Goal: Task Accomplishment & Management: Complete application form

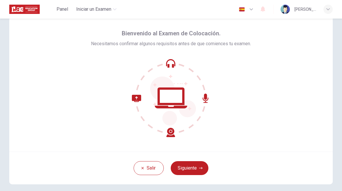
scroll to position [17, 0]
click at [193, 168] on button "Siguiente" at bounding box center [190, 168] width 38 height 14
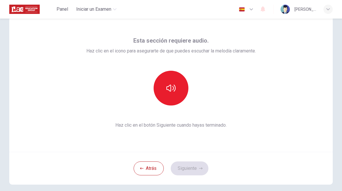
click at [167, 89] on icon "button" at bounding box center [170, 88] width 9 height 7
click at [174, 99] on button "button" at bounding box center [171, 88] width 35 height 35
click at [197, 163] on button "Siguiente" at bounding box center [190, 168] width 38 height 14
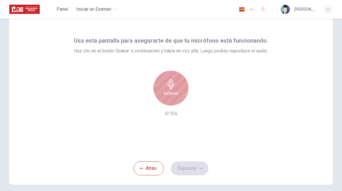
click at [171, 95] on h6 "Detener" at bounding box center [171, 93] width 15 height 7
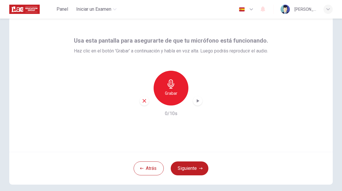
click at [148, 98] on div "Grabar" at bounding box center [171, 88] width 63 height 35
click at [146, 99] on icon "button" at bounding box center [144, 100] width 5 height 5
click at [172, 97] on div "Grabar" at bounding box center [171, 88] width 35 height 35
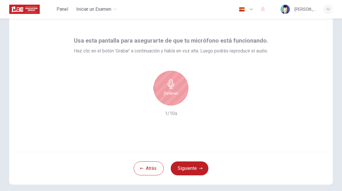
click at [170, 91] on h6 "Detener" at bounding box center [171, 93] width 15 height 7
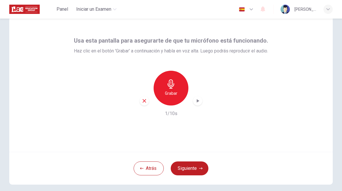
click at [197, 102] on icon "button" at bounding box center [198, 100] width 3 height 3
click at [192, 164] on button "Siguiente" at bounding box center [190, 168] width 38 height 14
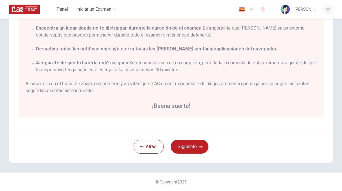
scroll to position [113, 0]
click at [194, 146] on button "Siguiente" at bounding box center [190, 147] width 38 height 14
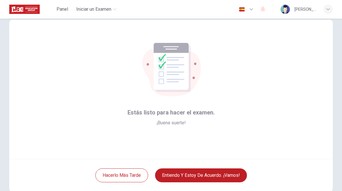
scroll to position [19, 0]
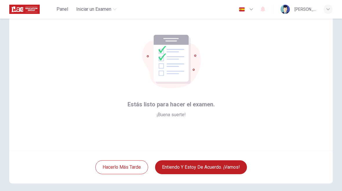
click at [219, 168] on button "Entiendo y estoy de acuerdo. ¡Vamos!" at bounding box center [201, 167] width 92 height 14
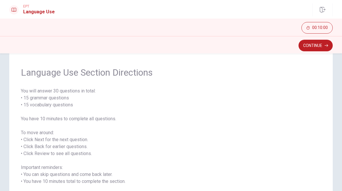
scroll to position [11, 0]
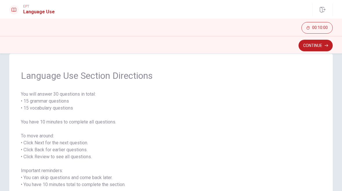
click at [315, 51] on button "Continue" at bounding box center [315, 46] width 34 height 12
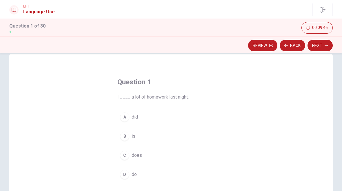
click at [125, 124] on button "A did" at bounding box center [170, 117] width 107 height 14
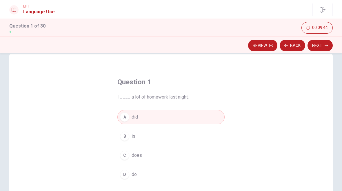
click at [322, 49] on button "Next" at bounding box center [319, 46] width 25 height 12
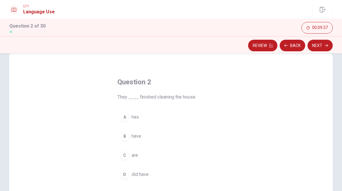
click at [128, 155] on div "C" at bounding box center [124, 155] width 9 height 9
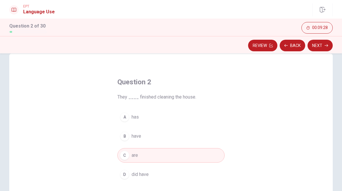
click at [324, 46] on button "Next" at bounding box center [319, 46] width 25 height 12
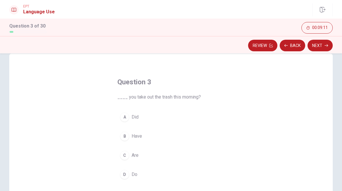
click at [126, 177] on div "D" at bounding box center [124, 174] width 9 height 9
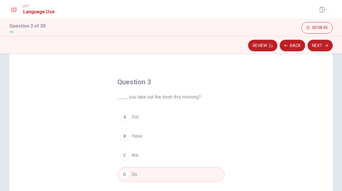
click at [127, 116] on div "A" at bounding box center [124, 116] width 9 height 9
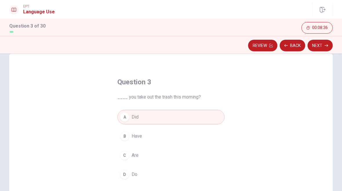
click at [321, 45] on button "Next" at bounding box center [319, 46] width 25 height 12
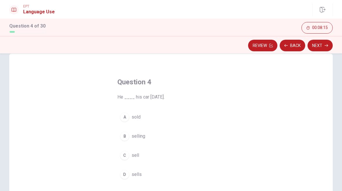
click at [125, 171] on div "D" at bounding box center [124, 174] width 9 height 9
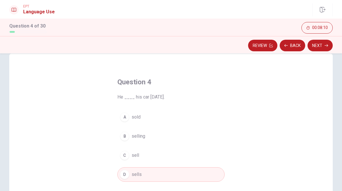
click at [129, 123] on button "A sold" at bounding box center [170, 117] width 107 height 14
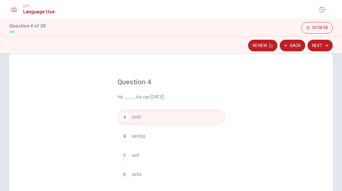
click at [319, 46] on button "Next" at bounding box center [319, 46] width 25 height 12
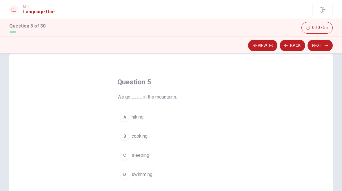
click at [129, 115] on button "A hiking" at bounding box center [170, 117] width 107 height 14
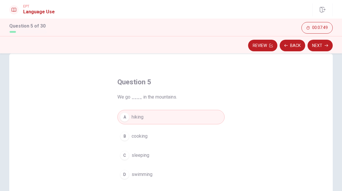
click at [316, 47] on button "Next" at bounding box center [319, 46] width 25 height 12
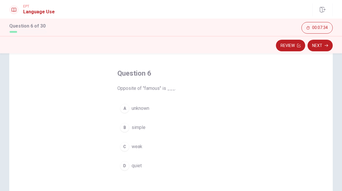
scroll to position [22, 0]
click at [123, 106] on div "A" at bounding box center [124, 106] width 9 height 9
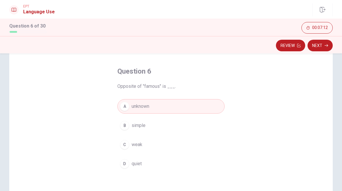
click at [315, 47] on button "Next" at bounding box center [319, 46] width 25 height 12
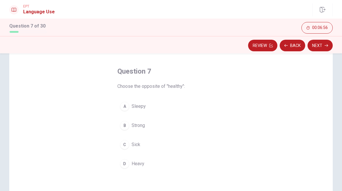
click at [128, 144] on div "C" at bounding box center [124, 144] width 9 height 9
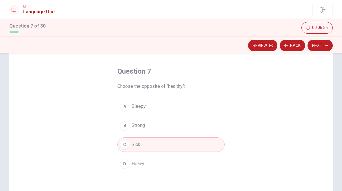
click at [319, 47] on button "Next" at bounding box center [319, 46] width 25 height 12
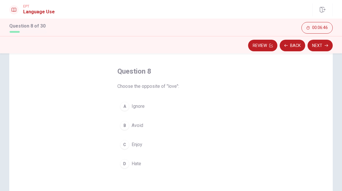
click at [127, 161] on div "D" at bounding box center [124, 163] width 9 height 9
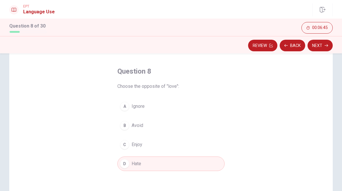
click at [316, 46] on button "Next" at bounding box center [319, 46] width 25 height 12
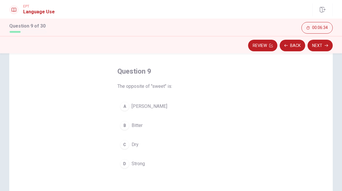
click at [126, 130] on div "B" at bounding box center [124, 125] width 9 height 9
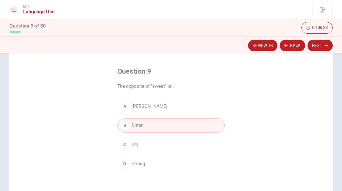
click at [320, 48] on button "Next" at bounding box center [319, 46] width 25 height 12
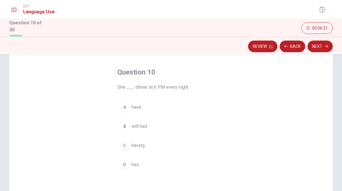
click at [126, 165] on div "D" at bounding box center [124, 164] width 9 height 9
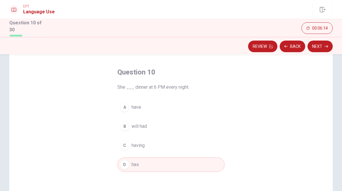
click at [324, 49] on button "Next" at bounding box center [319, 47] width 25 height 12
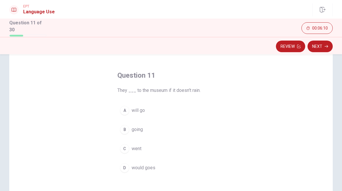
scroll to position [25, 0]
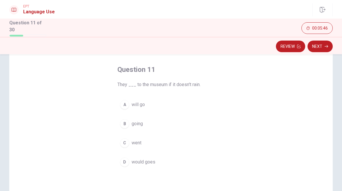
click at [125, 125] on div "B" at bounding box center [124, 123] width 9 height 9
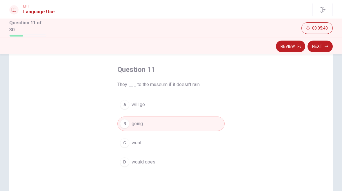
click at [319, 50] on button "Next" at bounding box center [319, 47] width 25 height 12
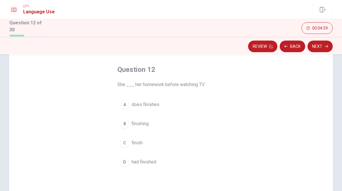
click at [126, 105] on div "A" at bounding box center [124, 104] width 9 height 9
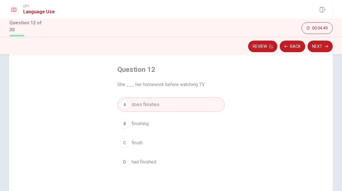
click at [127, 163] on div "D" at bounding box center [124, 161] width 9 height 9
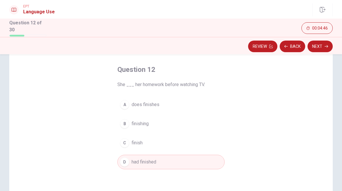
click at [321, 47] on button "Next" at bounding box center [319, 47] width 25 height 12
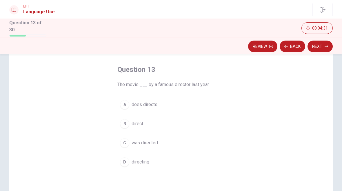
click at [124, 147] on button "C was directed" at bounding box center [170, 143] width 107 height 14
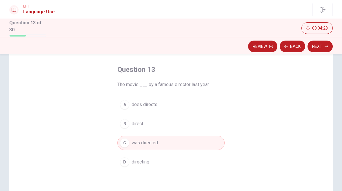
click at [324, 48] on button "Next" at bounding box center [319, 47] width 25 height 12
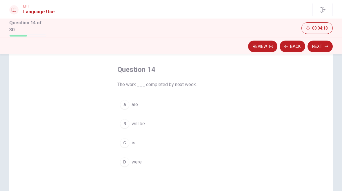
click at [127, 124] on div "B" at bounding box center [124, 123] width 9 height 9
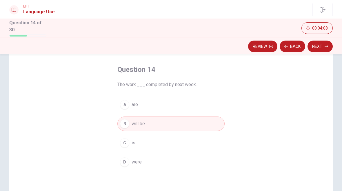
click at [322, 46] on button "Next" at bounding box center [319, 47] width 25 height 12
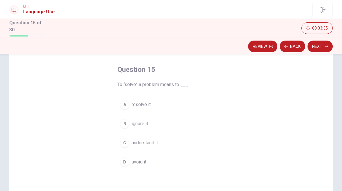
click at [127, 143] on div "C" at bounding box center [124, 142] width 9 height 9
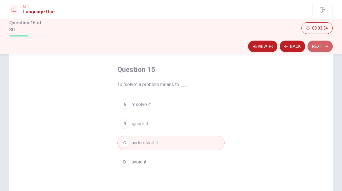
click at [321, 49] on button "Next" at bounding box center [319, 47] width 25 height 12
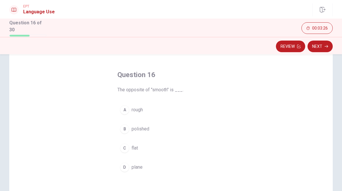
scroll to position [13, 0]
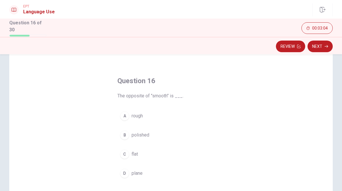
click at [122, 112] on div "A" at bounding box center [124, 115] width 9 height 9
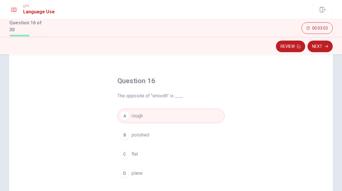
click at [325, 51] on button "Next" at bounding box center [319, 47] width 25 height 12
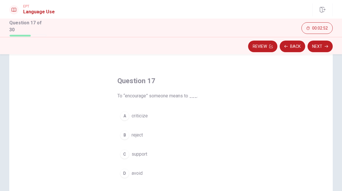
click at [126, 156] on div "C" at bounding box center [124, 153] width 9 height 9
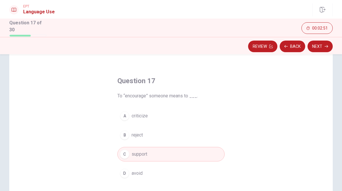
click at [314, 47] on button "Next" at bounding box center [319, 47] width 25 height 12
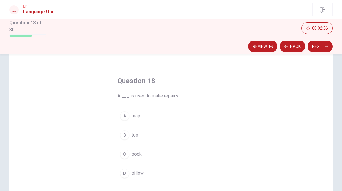
click at [128, 134] on div "B" at bounding box center [124, 134] width 9 height 9
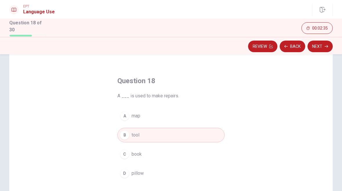
click at [322, 49] on button "Next" at bounding box center [319, 47] width 25 height 12
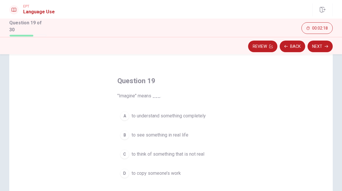
click at [128, 156] on div "C" at bounding box center [124, 153] width 9 height 9
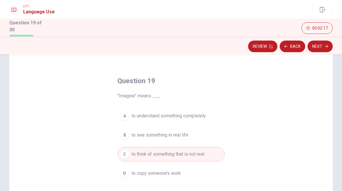
click at [324, 47] on button "Next" at bounding box center [319, 47] width 25 height 12
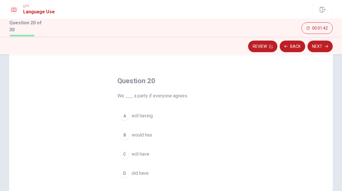
click at [129, 152] on div "C" at bounding box center [124, 153] width 9 height 9
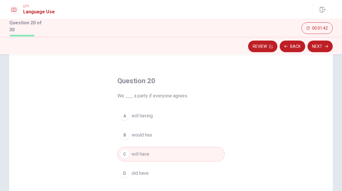
click at [320, 44] on button "Next" at bounding box center [319, 47] width 25 height 12
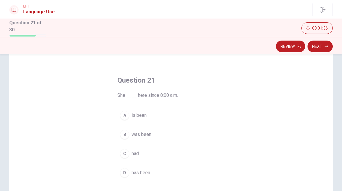
scroll to position [15, 0]
click at [128, 173] on div "D" at bounding box center [124, 171] width 9 height 9
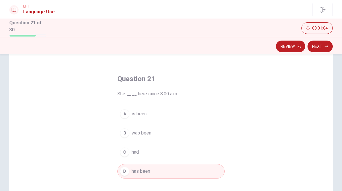
click at [319, 50] on button "Next" at bounding box center [319, 47] width 25 height 12
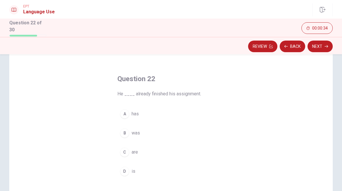
click at [127, 169] on div "D" at bounding box center [124, 171] width 9 height 9
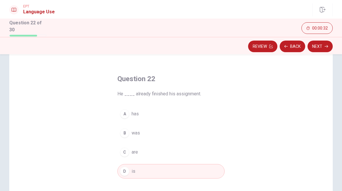
click at [324, 48] on button "Next" at bounding box center [319, 47] width 25 height 12
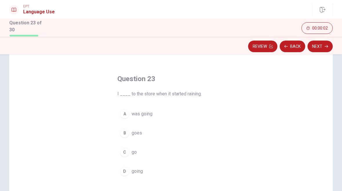
click at [125, 171] on div "D" at bounding box center [124, 171] width 9 height 9
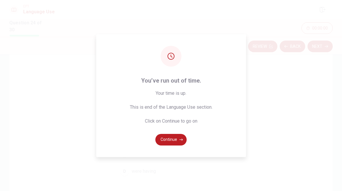
click at [174, 141] on button "Continue" at bounding box center [170, 140] width 31 height 12
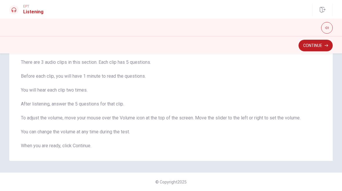
scroll to position [39, 0]
click at [313, 46] on button "Continue" at bounding box center [315, 46] width 34 height 12
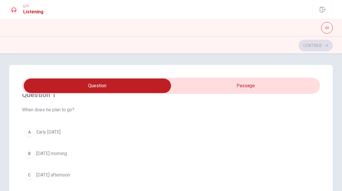
scroll to position [13, 0]
click at [40, 170] on button "C [DATE] afternoon" at bounding box center [171, 175] width 298 height 14
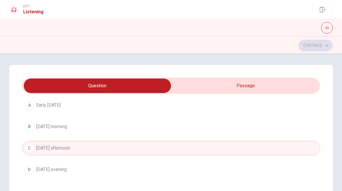
scroll to position [39, 0]
click at [185, 159] on div "A Early [DATE] B [DATE] morning C [DATE] afternoon D [DATE] evening" at bounding box center [171, 138] width 298 height 79
click at [197, 154] on button "C [DATE] afternoon" at bounding box center [171, 149] width 298 height 14
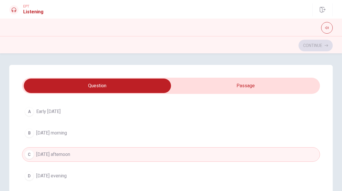
scroll to position [32, 0]
click at [87, 138] on button "B [DATE] morning" at bounding box center [171, 134] width 298 height 14
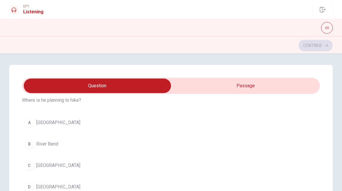
scroll to position [154, 0]
click at [40, 188] on span "[GEOGRAPHIC_DATA]" at bounding box center [58, 187] width 44 height 7
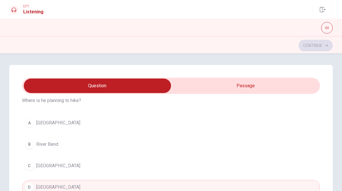
click at [36, 121] on span "[GEOGRAPHIC_DATA]" at bounding box center [58, 122] width 44 height 7
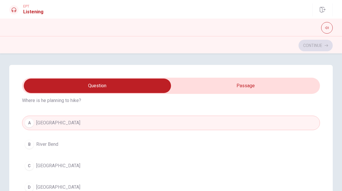
click at [49, 181] on button "D [GEOGRAPHIC_DATA]" at bounding box center [171, 187] width 298 height 14
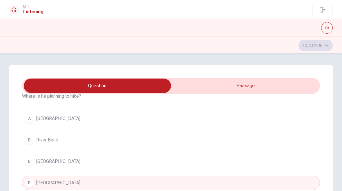
scroll to position [159, 0]
click at [90, 120] on button "A [GEOGRAPHIC_DATA]" at bounding box center [171, 118] width 298 height 14
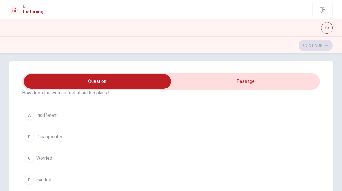
scroll to position [421, 0]
click at [28, 185] on button "D Excited" at bounding box center [171, 180] width 298 height 14
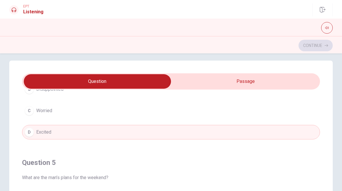
scroll to position [469, 0]
click at [338, 112] on div "Question 1 When does he plan to go? A Early [DATE] B [DATE] morning C [DATE] af…" at bounding box center [171, 177] width 342 height 233
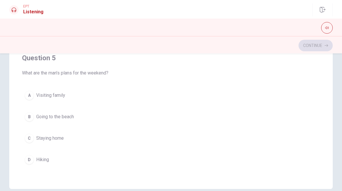
scroll to position [109, 0]
click at [47, 162] on span "Hiking" at bounding box center [42, 159] width 13 height 7
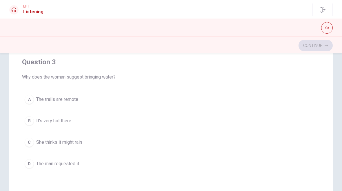
scroll to position [228, 0]
click at [84, 103] on button "A The trails are remote" at bounding box center [171, 99] width 298 height 14
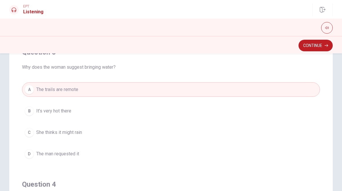
scroll to position [237, 0]
click at [321, 45] on button "Continue" at bounding box center [315, 46] width 34 height 12
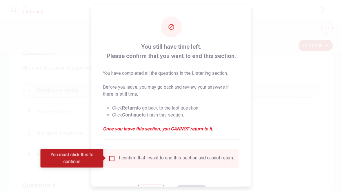
click at [108, 159] on input "You must click this to continue" at bounding box center [111, 158] width 7 height 7
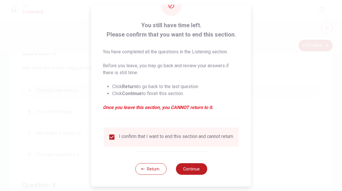
scroll to position [25, 0]
click at [192, 169] on button "Continue" at bounding box center [191, 169] width 31 height 12
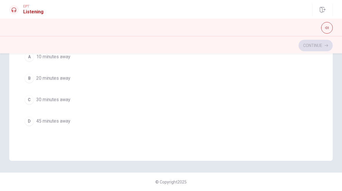
scroll to position [65, 0]
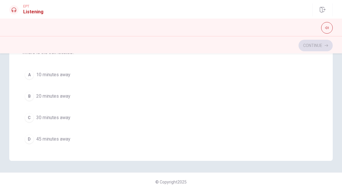
click at [36, 114] on button "C 30 minutes away" at bounding box center [171, 117] width 298 height 14
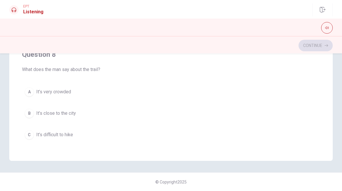
click at [32, 93] on div "A" at bounding box center [29, 91] width 9 height 9
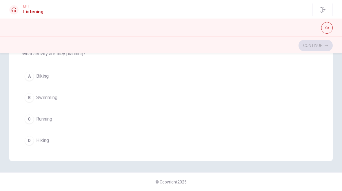
scroll to position [461, 0]
click at [44, 145] on button "D Hiking" at bounding box center [171, 140] width 298 height 14
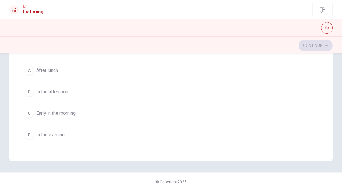
scroll to position [338, 0]
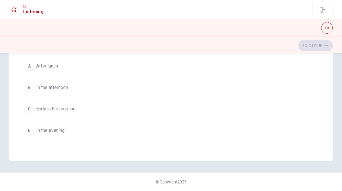
click at [30, 111] on div "C" at bounding box center [29, 108] width 9 height 9
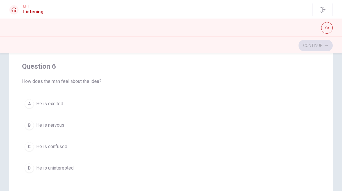
scroll to position [40, 0]
click at [34, 101] on button "A He is excited" at bounding box center [171, 105] width 298 height 14
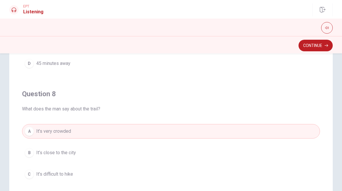
scroll to position [76, 0]
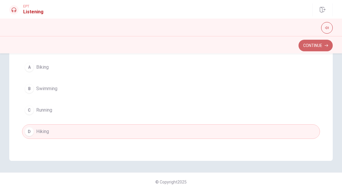
click at [329, 46] on button "Continue" at bounding box center [315, 46] width 34 height 12
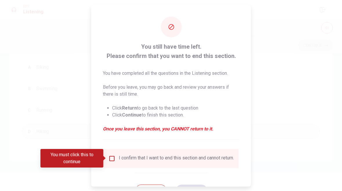
click at [113, 157] on input "You must click this to continue" at bounding box center [111, 158] width 7 height 7
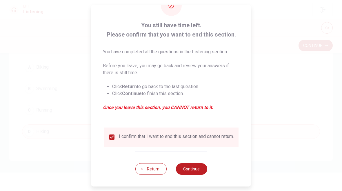
click at [182, 171] on button "Continue" at bounding box center [191, 169] width 31 height 12
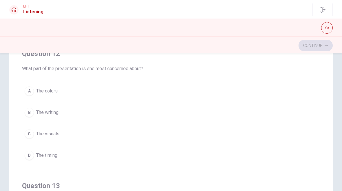
scroll to position [144, 0]
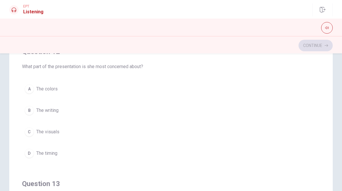
click at [36, 132] on span "The visuals" at bounding box center [47, 131] width 23 height 7
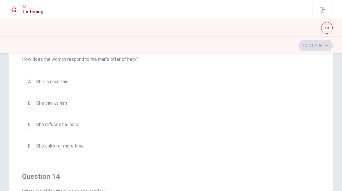
scroll to position [281, 0]
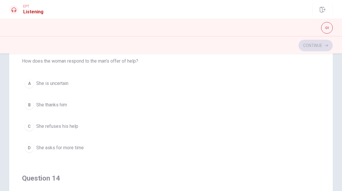
click at [28, 103] on div "B" at bounding box center [29, 104] width 9 height 9
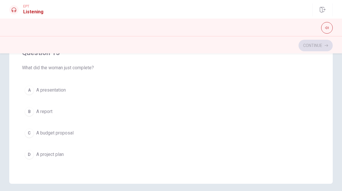
scroll to position [114, 0]
click at [146, 146] on div "A A presentation B A report C A budget proposal D A project plan" at bounding box center [171, 122] width 298 height 79
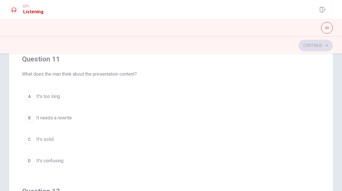
scroll to position [49, 0]
click at [38, 139] on span "It’s solid" at bounding box center [44, 139] width 17 height 7
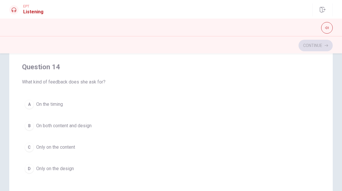
scroll to position [391, 0]
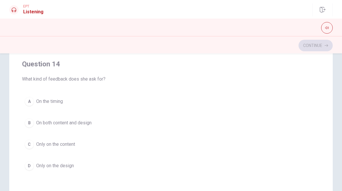
click at [32, 145] on div "C" at bounding box center [29, 144] width 9 height 9
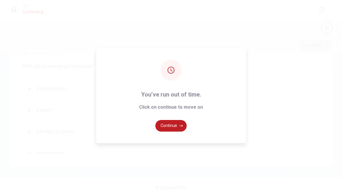
scroll to position [452, 0]
click at [171, 127] on button "Continue" at bounding box center [170, 126] width 31 height 12
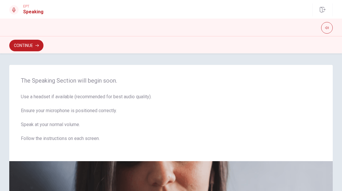
scroll to position [-1, 0]
click at [24, 47] on button "Continue" at bounding box center [26, 46] width 34 height 12
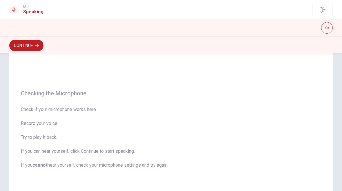
scroll to position [25, 0]
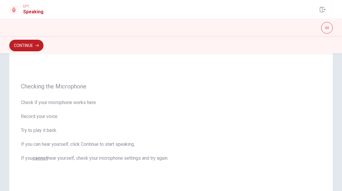
click at [23, 46] on button "Continue" at bounding box center [26, 46] width 34 height 12
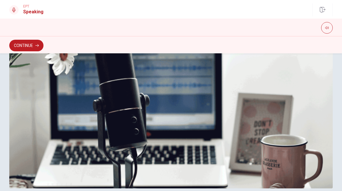
scroll to position [137, 0]
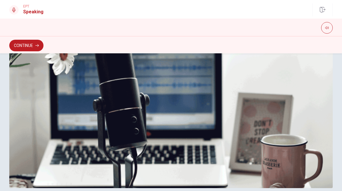
click at [24, 45] on button "Continue" at bounding box center [26, 46] width 34 height 12
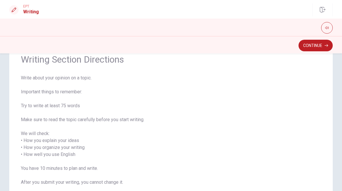
scroll to position [27, 0]
click at [306, 49] on button "Continue" at bounding box center [315, 46] width 34 height 12
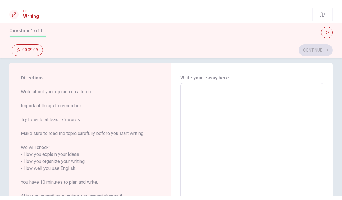
scroll to position [3, 0]
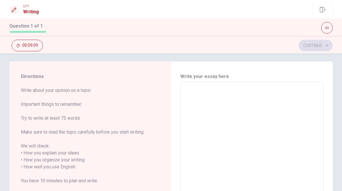
click at [211, 109] on textarea at bounding box center [251, 171] width 135 height 168
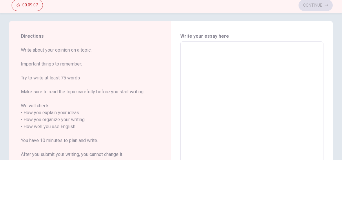
type textarea "O"
type textarea "x"
type textarea "On"
type textarea "x"
type textarea "One"
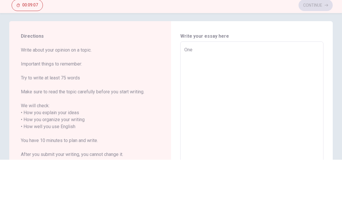
type textarea "x"
type textarea "One"
type textarea "x"
type textarea "One h"
type textarea "x"
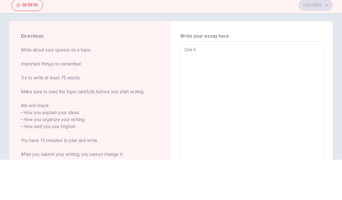
type textarea "One ha"
type textarea "x"
type textarea "One hab"
type textarea "x"
type textarea "One habi"
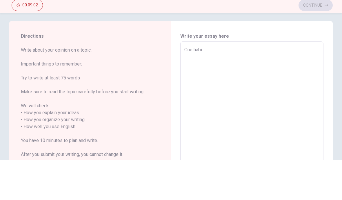
type textarea "x"
type textarea "One habit"
type textarea "x"
type textarea "One habit"
type textarea "x"
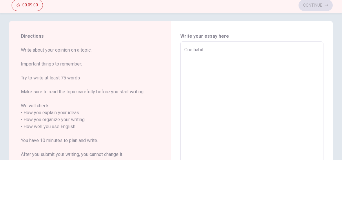
type textarea "One habit t"
type textarea "x"
type textarea "One habit th"
type textarea "x"
type textarea "One habit the"
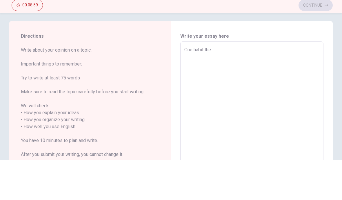
type textarea "x"
type textarea "One habit ther"
type textarea "x"
type textarea "One habit ther"
type textarea "x"
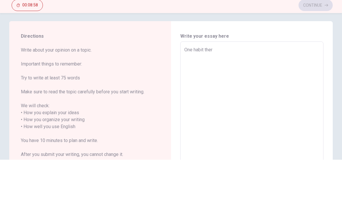
type textarea "One habit ther j"
type textarea "x"
type textarea "One habit ther je"
type textarea "x"
type textarea "One habit ther jee"
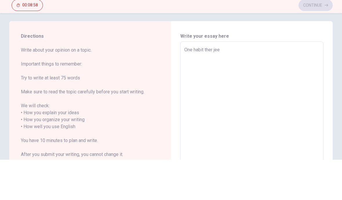
type textarea "x"
type textarea "One habit ther jeep"
type textarea "x"
type textarea "One habit ther jee"
type textarea "x"
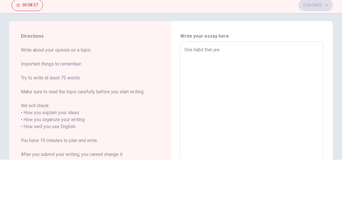
type textarea "One habit ther je"
type textarea "x"
type textarea "One habit ther j"
type textarea "x"
type textarea "One habit ther"
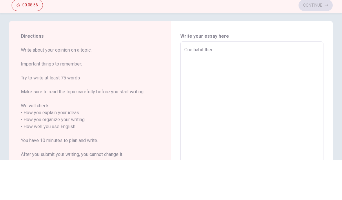
type textarea "x"
type textarea "One habit ther k"
type textarea "x"
type textarea "One habit ther ke"
type textarea "x"
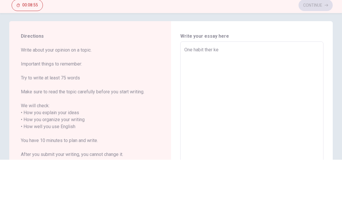
type textarea "One habit ther kee"
type textarea "x"
type textarea "One habit ther keep"
type textarea "x"
type textarea "One habit ther keeps"
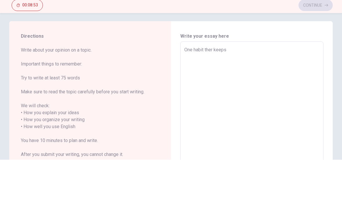
type textarea "x"
type textarea "One habit ther keeps"
type textarea "x"
type textarea "One habit ther keeps m"
type textarea "x"
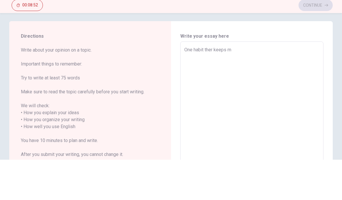
type textarea "One habit ther keeps my"
type textarea "x"
type textarea "One habit ther keeps my"
type textarea "x"
type textarea "One habit ther keeps my l"
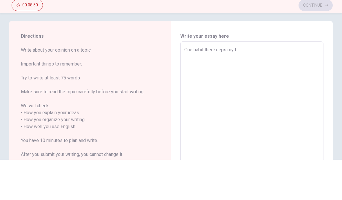
type textarea "x"
type textarea "One habit ther keeps my li"
type textarea "x"
type textarea "One habit ther keeps my lif"
type textarea "x"
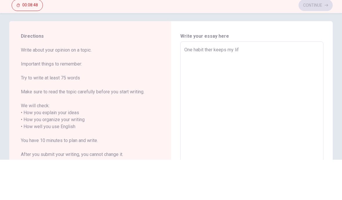
type textarea "One habit ther keeps my life"
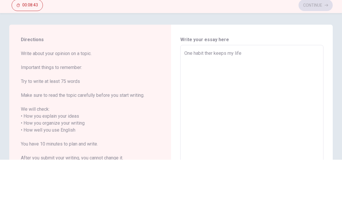
scroll to position [0, 0]
type textarea "x"
type textarea "One habit ther keeps my life"
type textarea "x"
type textarea "One habit ther keeps my life o"
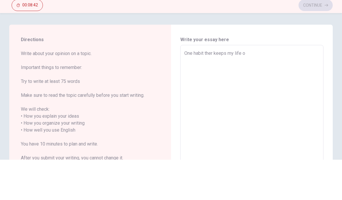
type textarea "x"
type textarea "One habit ther keeps my life or"
type textarea "x"
type textarea "One habit ther keeps my life org"
type textarea "x"
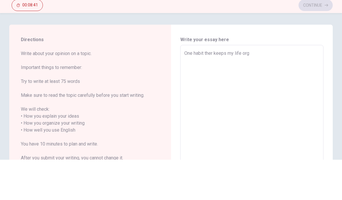
type textarea "One habit ther keeps my life orga"
type textarea "x"
type textarea "One habit ther keeps my life organ"
type textarea "x"
type textarea "One habit ther keeps my life organi"
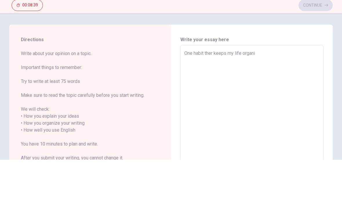
type textarea "x"
type textarea "One habit ther keeps my life organiz"
type textarea "x"
type textarea "One habit ther keeps my life organi"
type textarea "x"
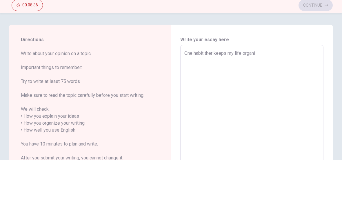
type textarea "One habit ther keeps my life organic"
type textarea "x"
type textarea "One habit ther keeps my life organice"
type textarea "x"
type textarea "One habit ther keeps my life organice"
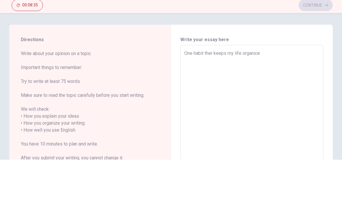
type textarea "x"
type textarea "One habit ther keeps my life organice"
type textarea "x"
type textarea "One habit ther keeps my life organic"
type textarea "x"
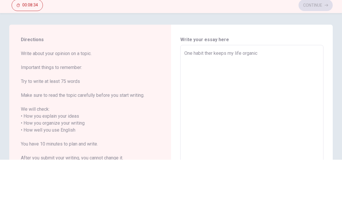
type textarea "One habit ther keeps my life organi"
type textarea "x"
type textarea "One habit ther keeps my life organiz"
type textarea "x"
type textarea "One habit ther keeps my life organize"
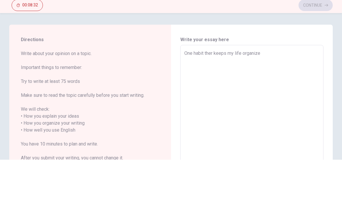
type textarea "x"
type textarea "One habit ther keeps my life organized"
type textarea "x"
type textarea "One habit ther keeps my life organized"
type textarea "x"
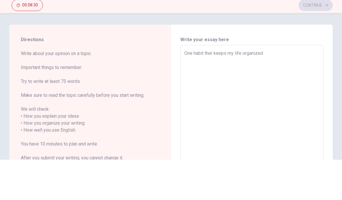
type textarea "One habit ther keeps my life organized i"
type textarea "x"
type textarea "One habit ther keeps my life organized in"
type textarea "x"
type textarea "One habit ther keeps my life organized in"
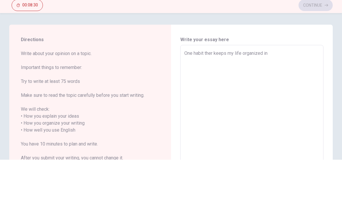
type textarea "x"
type textarea "One habit ther keeps my life organized in p"
type textarea "x"
type textarea "One habit ther keeps my life organized in pl"
type textarea "x"
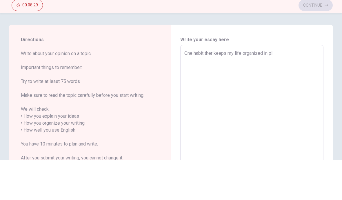
type textarea "One habit ther keeps my life organized in pla"
type textarea "x"
type textarea "One habit ther keeps my life organized in plan"
type textarea "x"
type textarea "One habit ther keeps my life organized in plani"
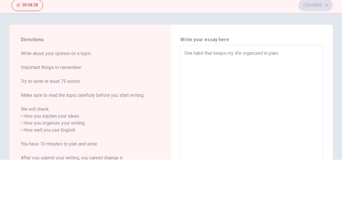
type textarea "x"
type textarea "One habit ther keeps my life organized in planin"
type textarea "x"
type textarea "One habit ther keeps my life organized in planing"
type textarea "x"
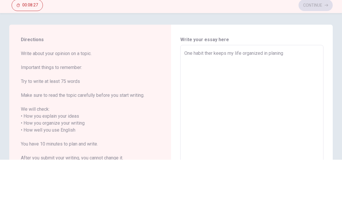
type textarea "One habit ther keeps my life organized in planing"
type textarea "x"
type textarea "One habit ther keeps my life organized in planing m"
type textarea "x"
type textarea "One habit ther keeps my life organized in planing my"
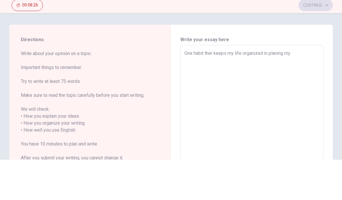
type textarea "x"
type textarea "One habit ther keeps my life organized in planing my"
type textarea "x"
type textarea "One habit ther keeps my life organized in planing my d"
type textarea "x"
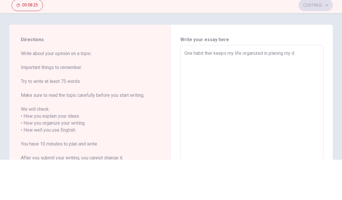
type textarea "One habit ther keeps my life organized in planing my da"
type textarea "x"
type textarea "One habit ther keeps my life organized in planing my day"
type textarea "x"
type textarea "One habit ther keeps my life organized in planing my day"
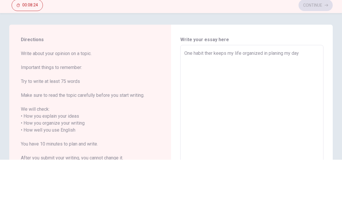
type textarea "x"
type textarea "One habit ther keeps my life organized in planing my day a"
type textarea "x"
type textarea "One habit ther keeps my life organized in planing my day av"
type textarea "x"
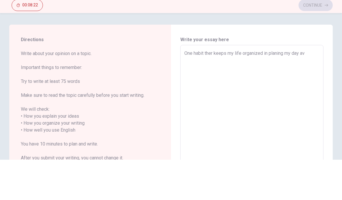
type textarea "One habit ther keeps my life organized in planing my day ave"
type textarea "x"
type textarea "One habit ther keeps my life organized in planing my day aver"
type textarea "x"
type textarea "One habit ther keeps my life organized in planing my day [PERSON_NAME]"
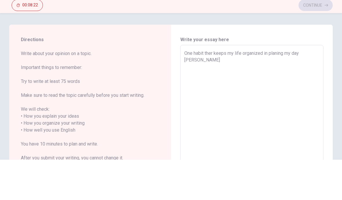
type textarea "x"
type textarea "One habit ther keeps my life organized in planing my day [PERSON_NAME]"
type textarea "x"
type textarea "One habit ther keeps my life organized in planing my day [PERSON_NAME]"
type textarea "x"
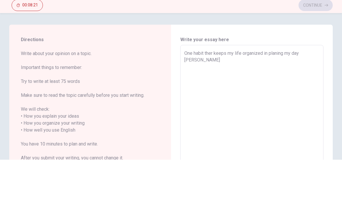
type textarea "One habit ther keeps my life organized in planing my day [PERSON_NAME]"
type textarea "x"
type textarea "One habit ther keeps my life organized in planing my day [PERSON_NAME]"
type textarea "x"
type textarea "One habit ther keeps my life organized in planing my day [PERSON_NAME]"
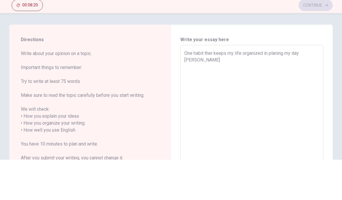
type textarea "x"
type textarea "One habit ther keeps my life organized in planing my day [PERSON_NAME]"
type textarea "x"
type textarea "One habit ther keeps my life organized in planing my day [PERSON_NAME]"
type textarea "x"
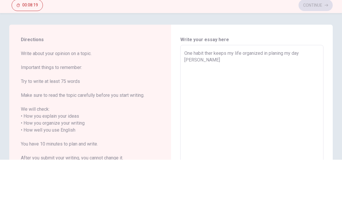
type textarea "One habit ther keeps my life organized in planing my day [PERSON_NAME]"
type textarea "x"
type textarea "One habit ther keeps my life organized in planing my day [PERSON_NAME] ,"
type textarea "x"
type textarea "One habit ther keeps my life organized in planing my day [PERSON_NAME] ,"
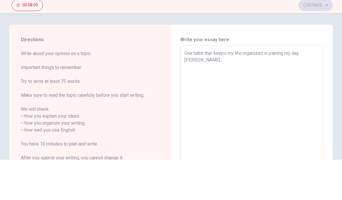
type textarea "x"
type textarea "One habit ther keeps my life organized in planing my day [PERSON_NAME] , b"
type textarea "x"
type textarea "One habit ther keeps my life organized in planing my day [PERSON_NAME] , be"
type textarea "x"
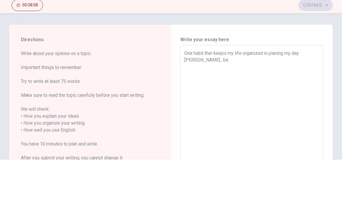
type textarea "One habit ther keeps my life organized in planing my day [PERSON_NAME] , b"
type textarea "x"
type textarea "One habit ther keeps my life organized in planing my day [PERSON_NAME] ,"
type textarea "x"
type textarea "One habit ther keeps my life organized in planing my day [PERSON_NAME] ,"
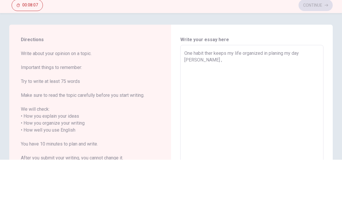
type textarea "x"
type textarea "One habit ther keeps my life organized in planing my day [PERSON_NAME]"
type textarea "x"
type textarea "One habit ther keeps my life organized in planing my day [PERSON_NAME]"
type textarea "x"
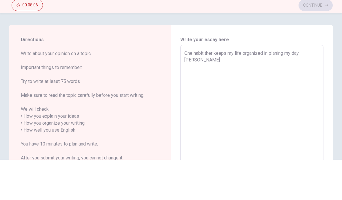
type textarea "One habit ther keeps my life organized in planing my day [PERSON_NAME] mornin b"
type textarea "x"
type textarea "One habit ther keeps my life organized in planing my day [PERSON_NAME] mornin be"
type textarea "x"
type textarea "One habit ther keeps my life organized in planing my day [PERSON_NAME] mornin b…"
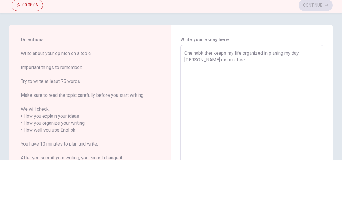
type textarea "x"
type textarea "One habit ther keeps my life organized in planing my day [PERSON_NAME] mornin b…"
type textarea "x"
type textarea "One habit ther keeps my life organized in planing my day [PERSON_NAME] becau"
type textarea "x"
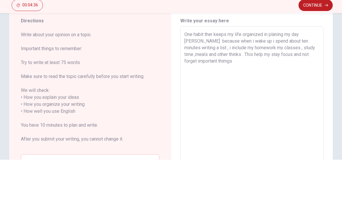
scroll to position [19, 0]
